Goal: Navigation & Orientation: Find specific page/section

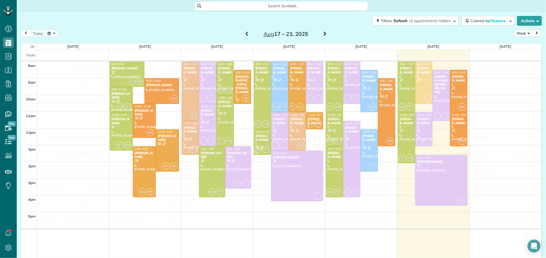
scroll to position [2, 2]
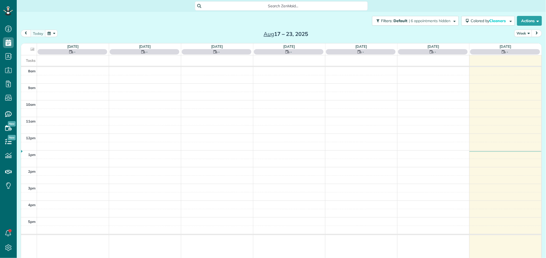
scroll to position [2, 2]
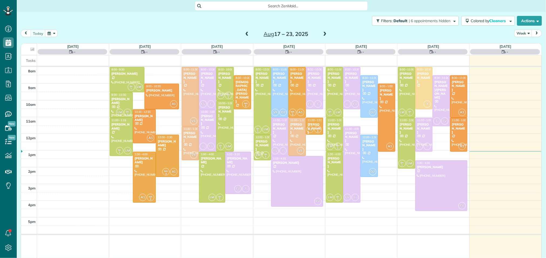
scroll to position [2, 2]
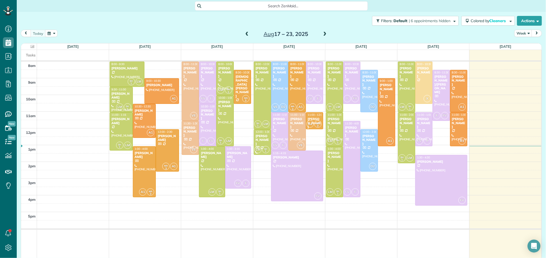
click at [325, 34] on span at bounding box center [325, 34] width 6 height 5
